Goal: Find specific page/section

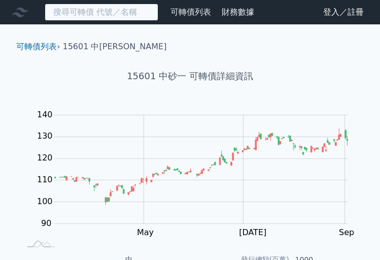
click at [87, 15] on input at bounding box center [102, 12] width 114 height 17
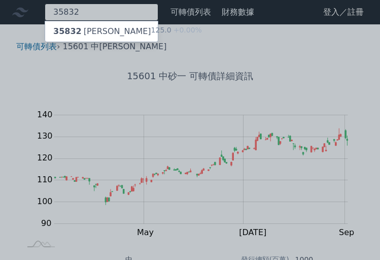
type input "35832"
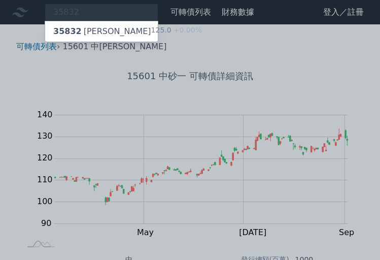
click at [88, 31] on div "35832 [PERSON_NAME]" at bounding box center [102, 31] width 98 height 12
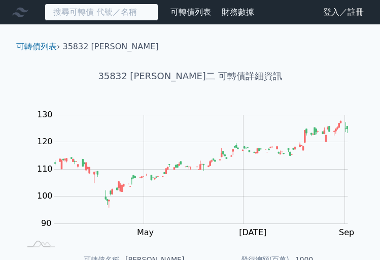
click at [80, 8] on input at bounding box center [102, 12] width 114 height 17
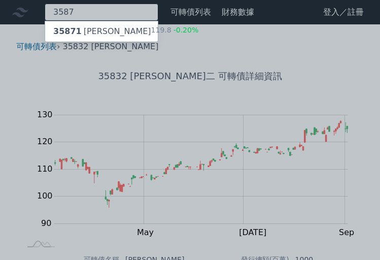
type input "3587"
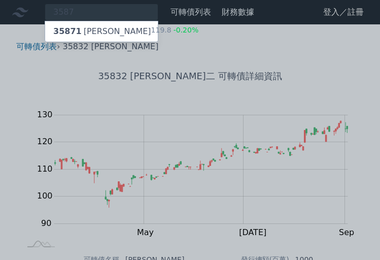
click at [85, 34] on div "35871 [PERSON_NAME]" at bounding box center [102, 31] width 98 height 12
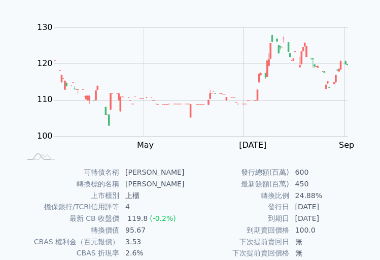
scroll to position [37, 0]
